Goal: Information Seeking & Learning: Find specific page/section

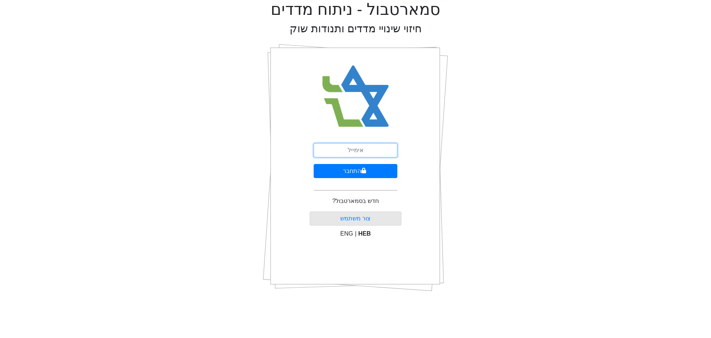
click at [368, 151] on input "email" at bounding box center [356, 150] width 84 height 14
type input "[EMAIL_ADDRESS][DOMAIN_NAME]"
click at [354, 170] on button "התחבר" at bounding box center [356, 171] width 84 height 14
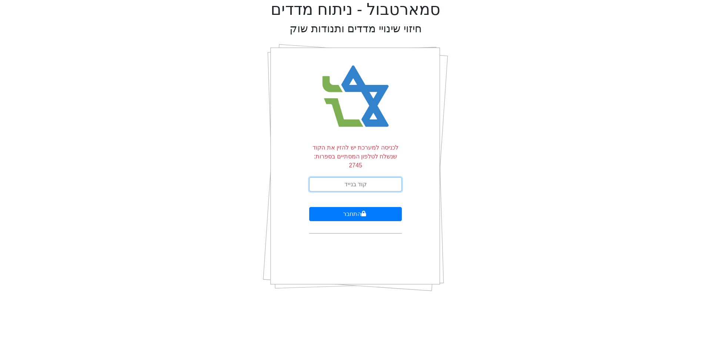
click at [357, 177] on input "text" at bounding box center [355, 184] width 93 height 14
type input "291958"
click at [309, 207] on button "התחבר" at bounding box center [355, 214] width 93 height 14
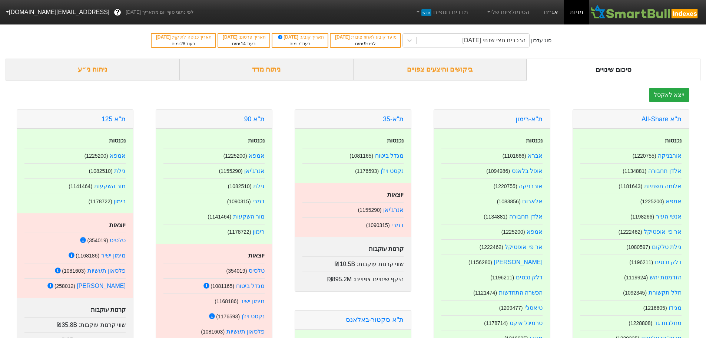
click at [549, 16] on link "אג״ח" at bounding box center [551, 12] width 26 height 24
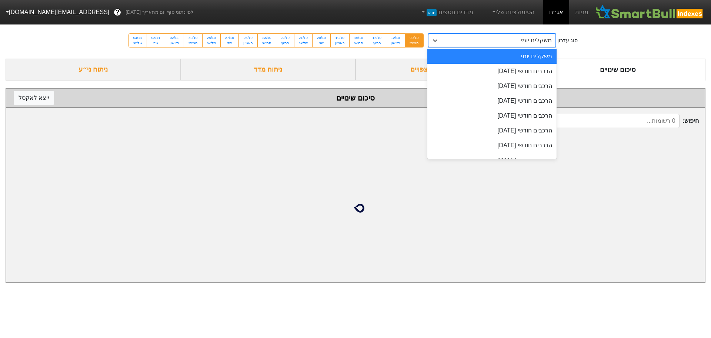
drag, startPoint x: 501, startPoint y: 36, endPoint x: 494, endPoint y: 40, distance: 7.7
click at [494, 40] on div "משקלים יומי" at bounding box center [499, 40] width 114 height 13
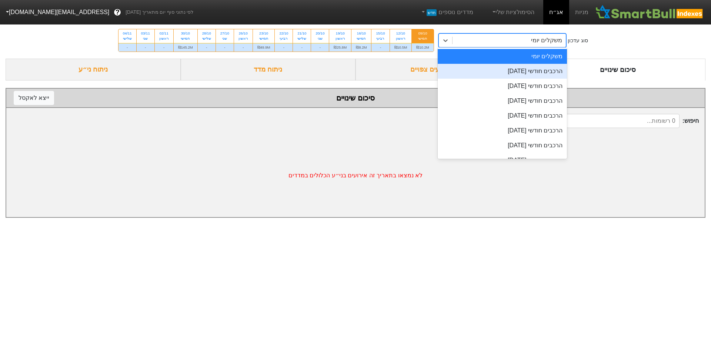
click at [505, 73] on div "הרכבים חודשי [DATE]" at bounding box center [503, 71] width 130 height 15
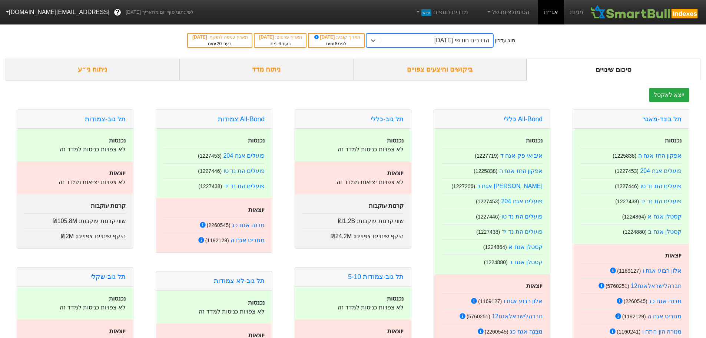
click at [474, 61] on div "ביקושים והיצעים צפויים" at bounding box center [440, 70] width 174 height 22
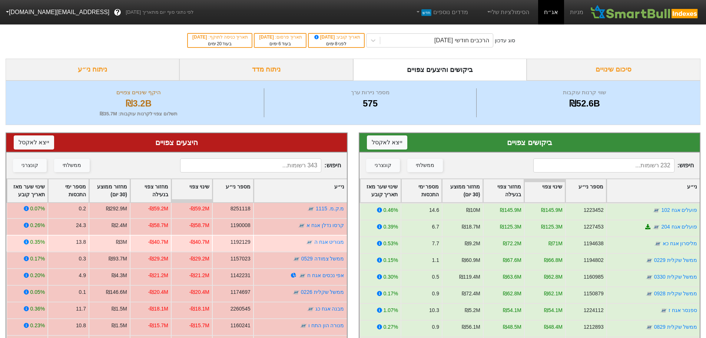
scroll to position [74, 0]
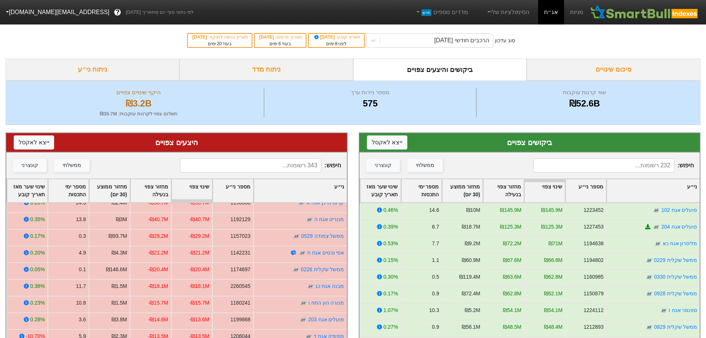
click at [272, 167] on input at bounding box center [250, 165] width 141 height 14
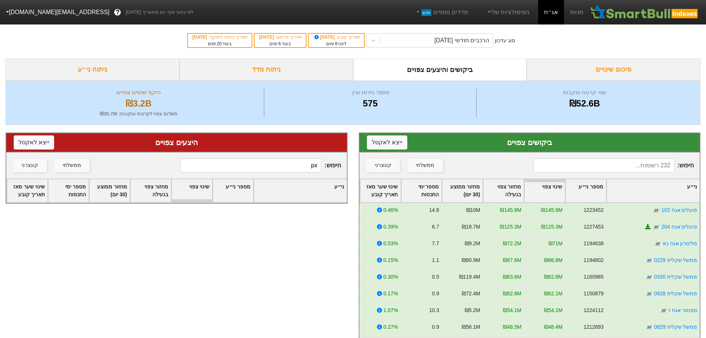
scroll to position [0, 0]
type input "p"
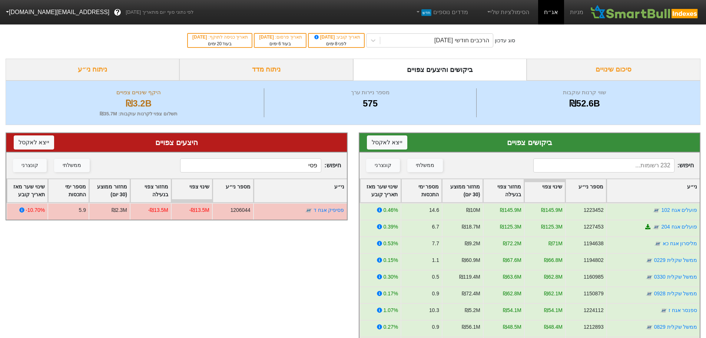
type input "פסי"
